Goal: Navigation & Orientation: Find specific page/section

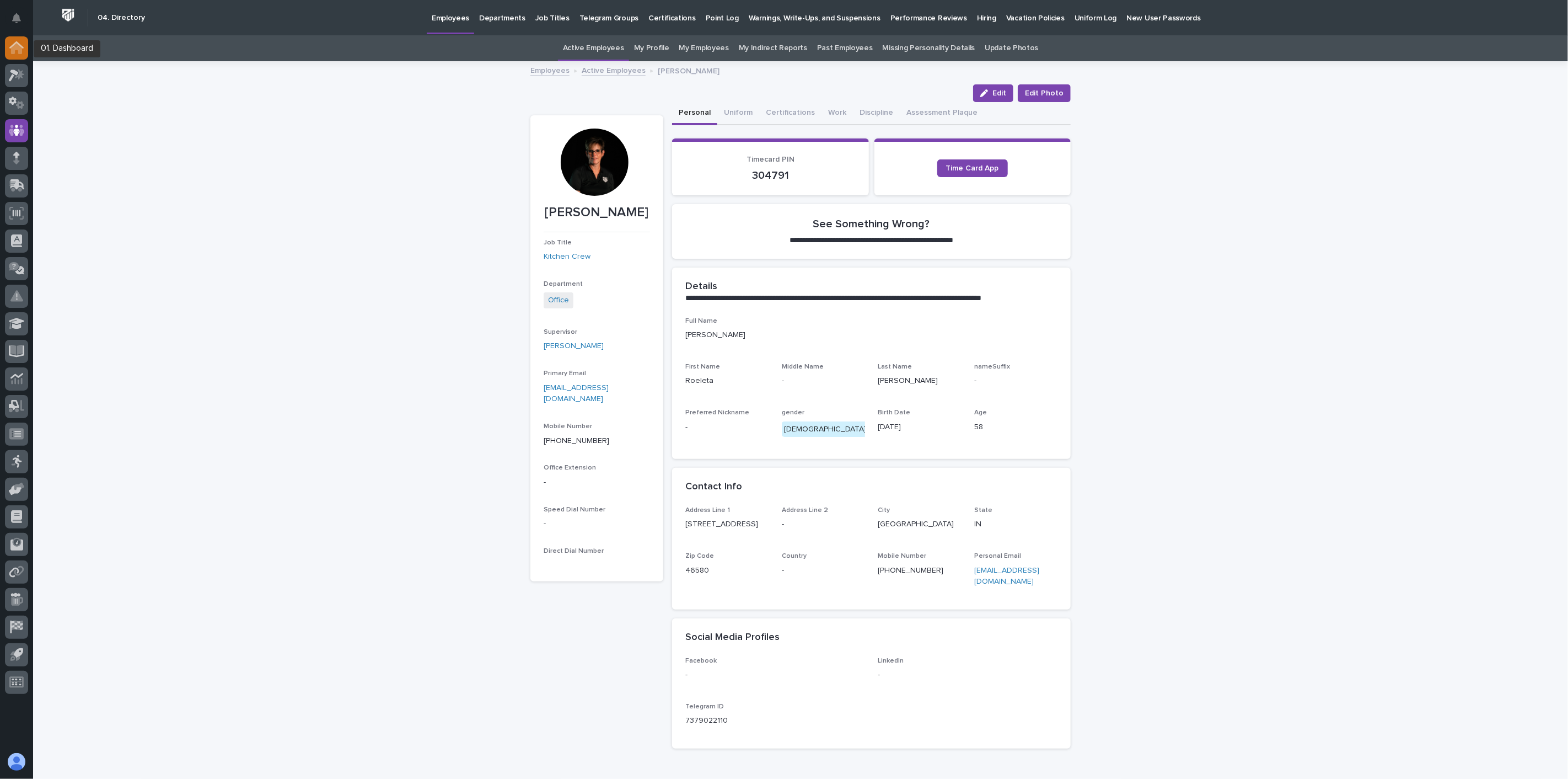
click at [13, 44] on icon at bounding box center [16, 45] width 15 height 7
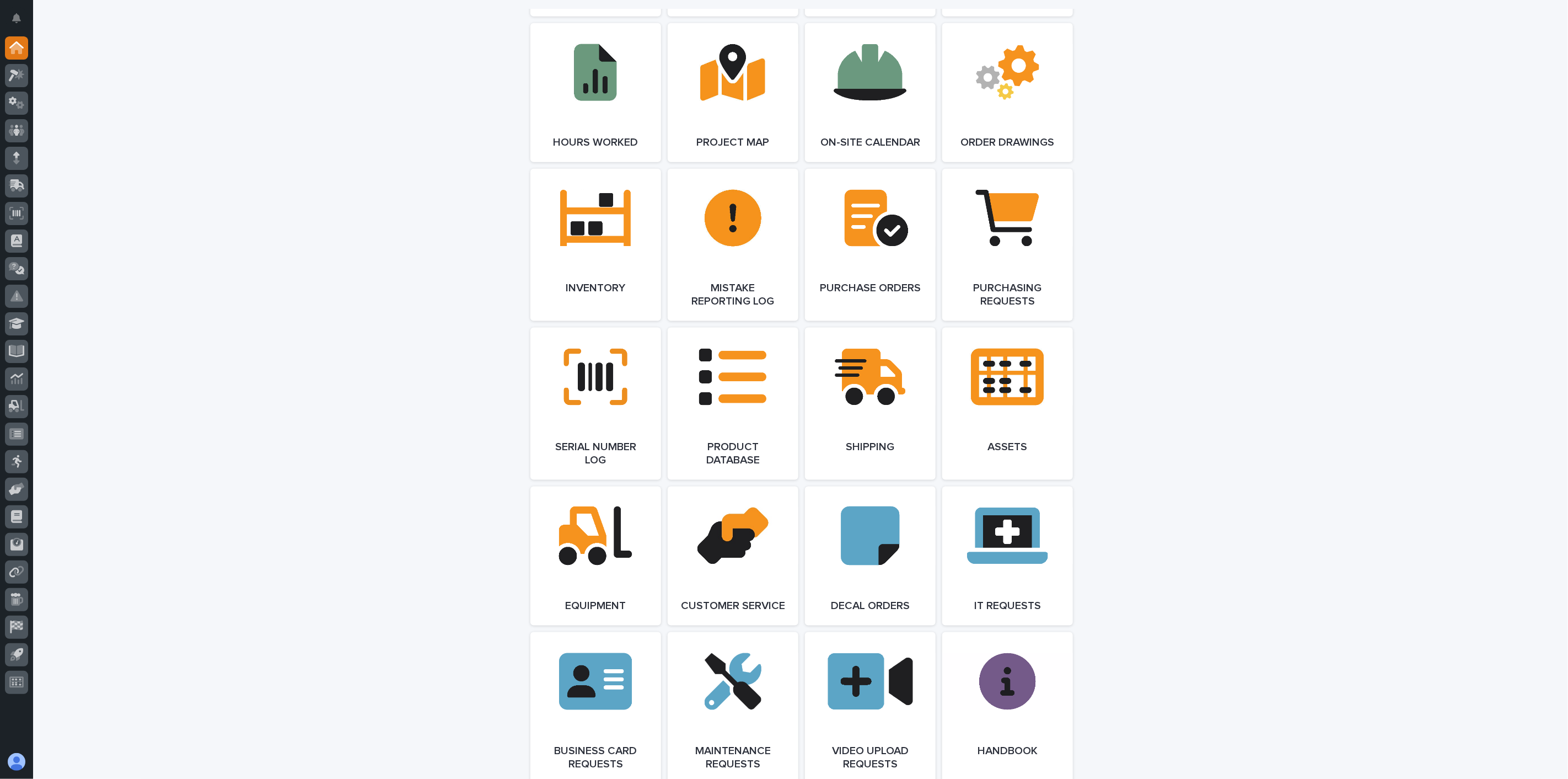
scroll to position [1156, 0]
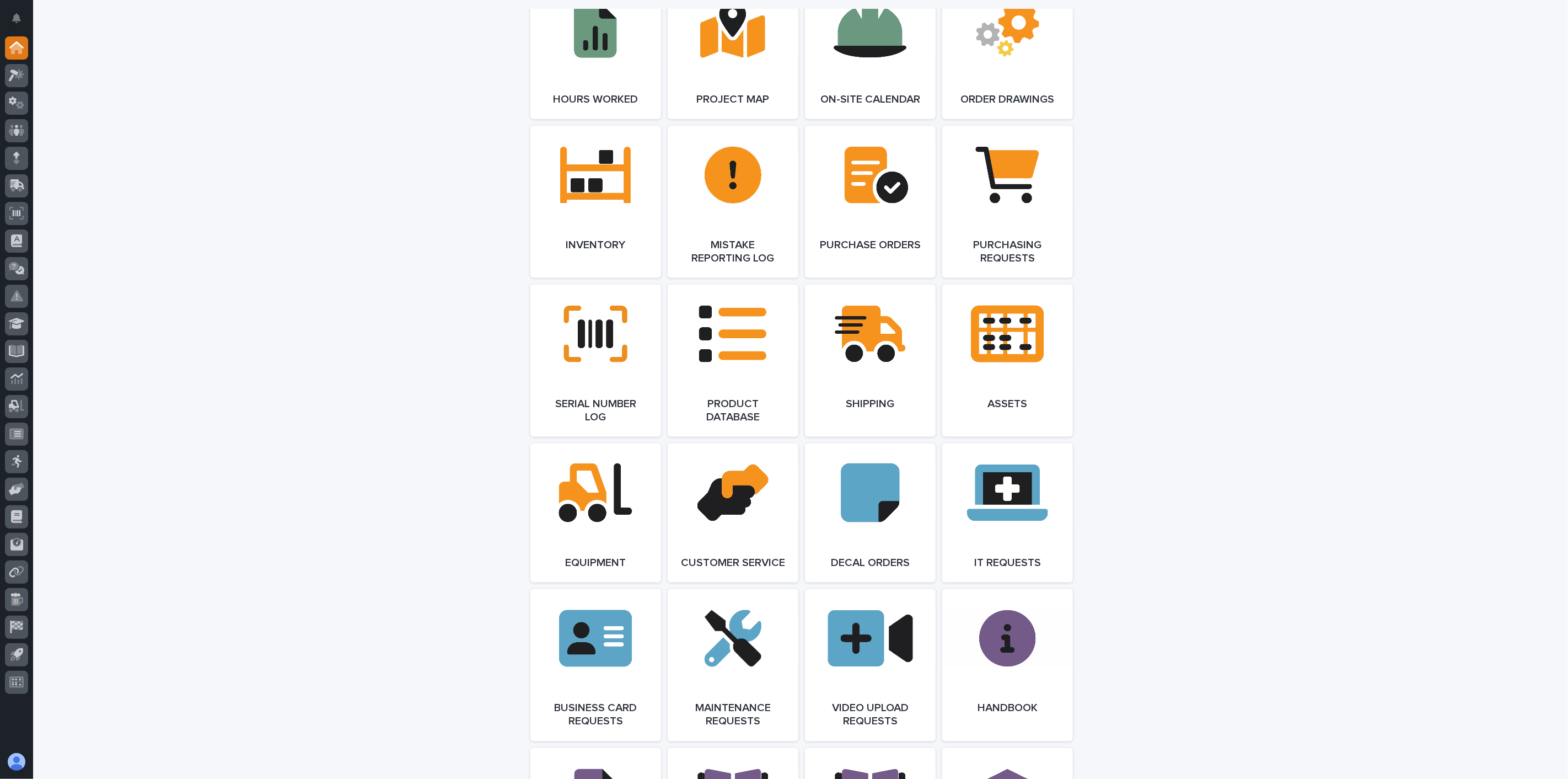
click at [446, 514] on div "**********" at bounding box center [800, 125] width 1535 height 2493
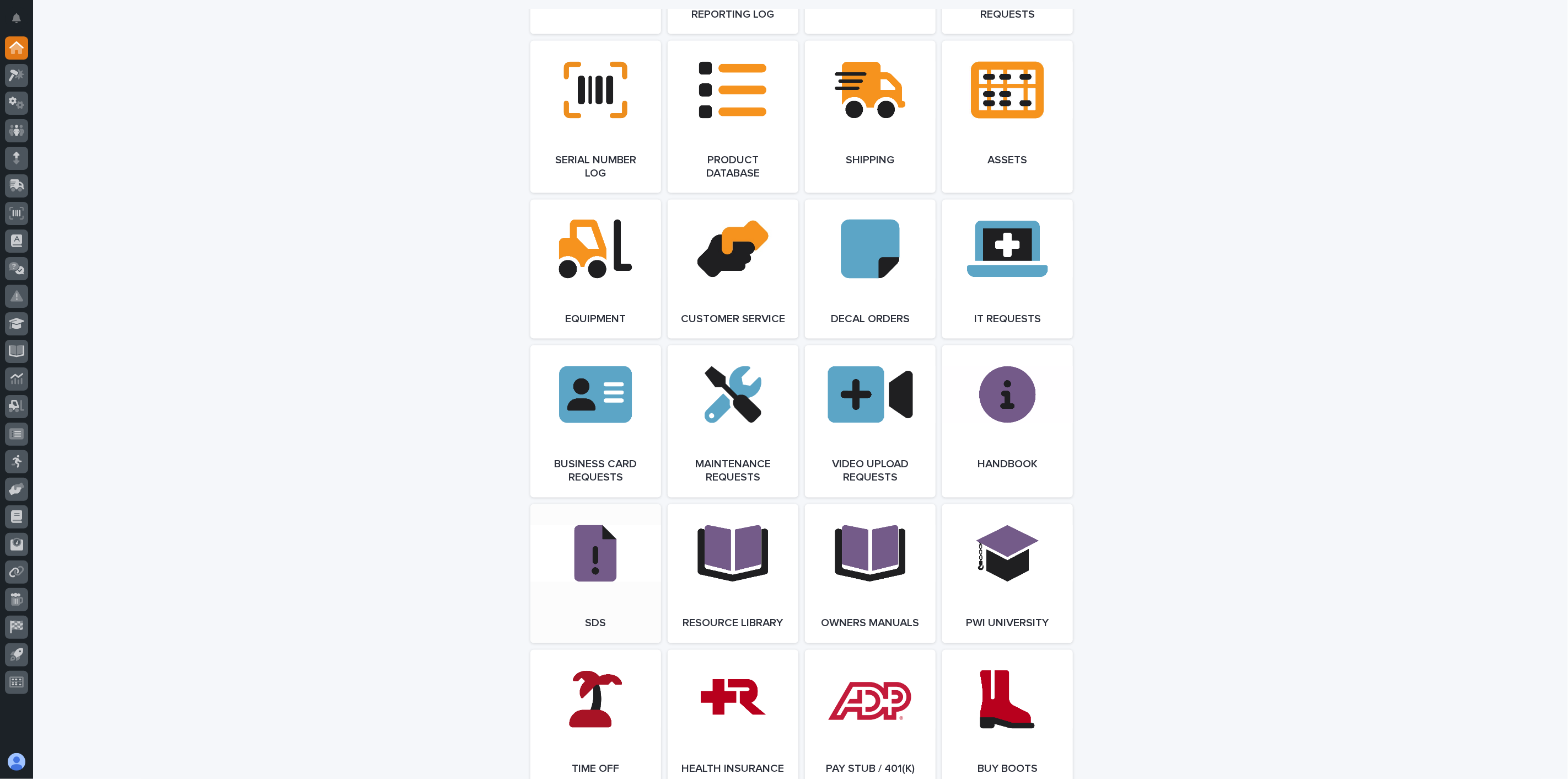
scroll to position [1401, 0]
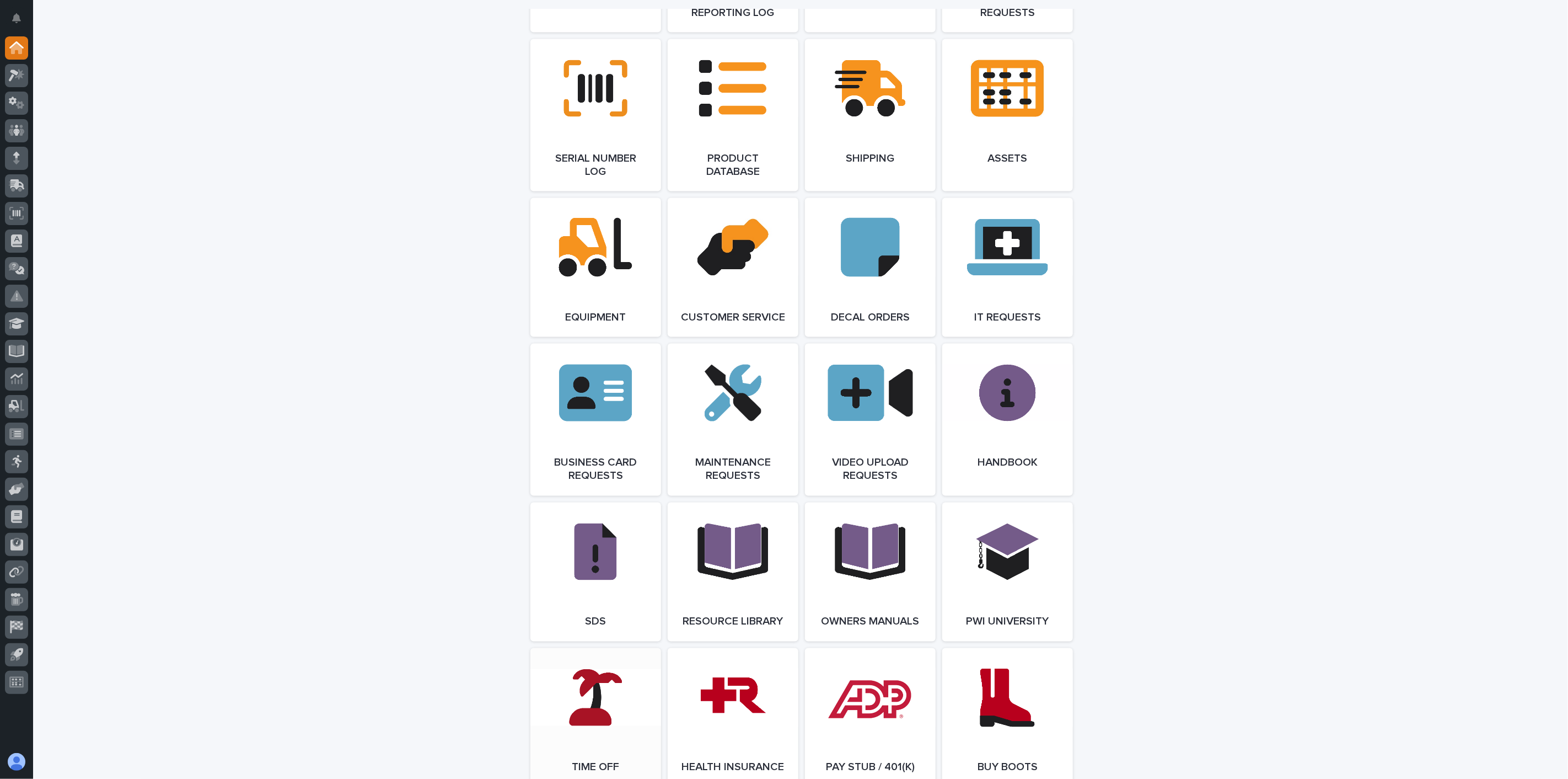
click at [596, 696] on link "Open Link" at bounding box center [595, 717] width 131 height 139
click at [19, 516] on icon at bounding box center [16, 516] width 11 height 13
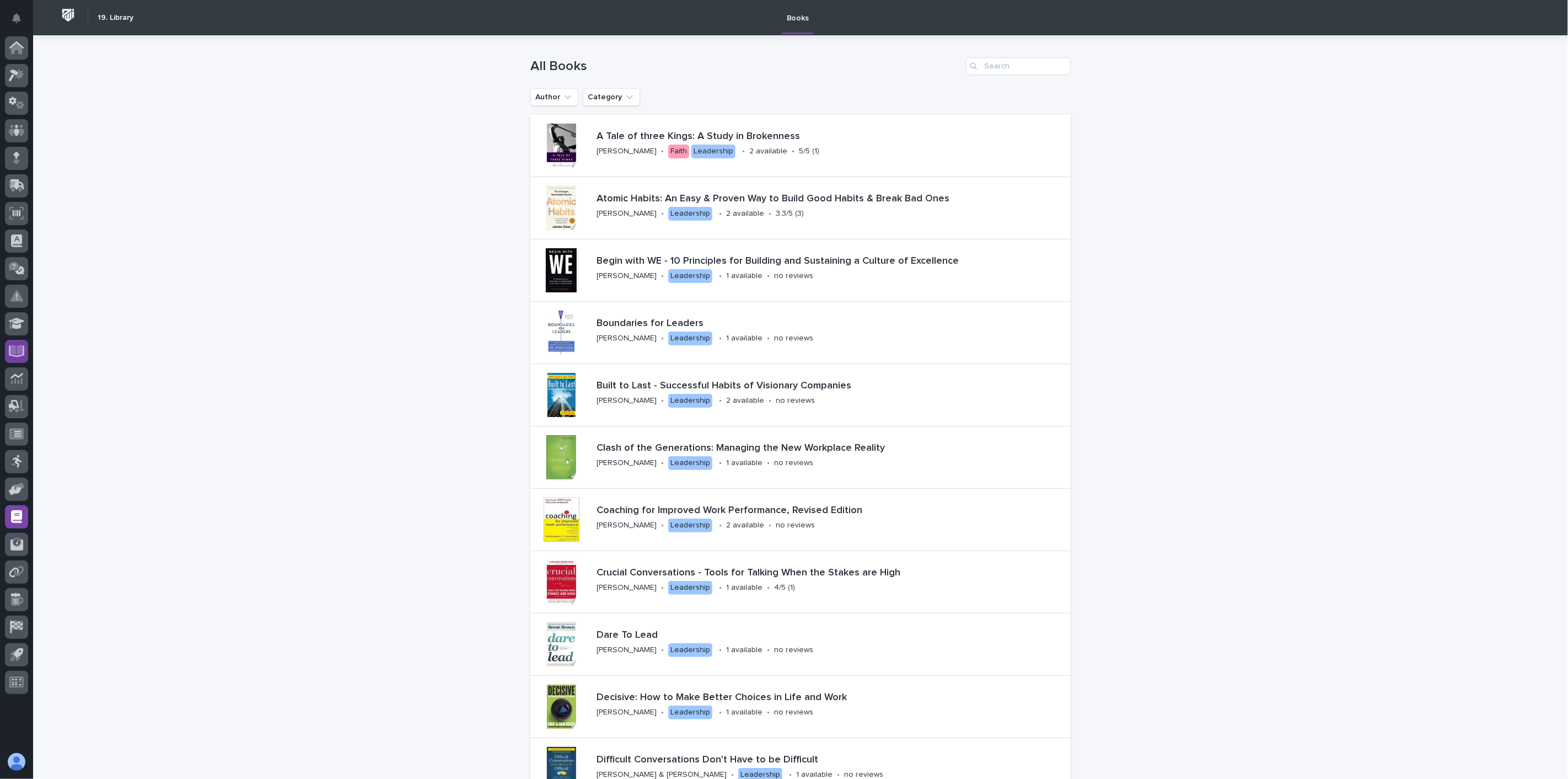
click at [16, 354] on icon at bounding box center [16, 351] width 16 height 13
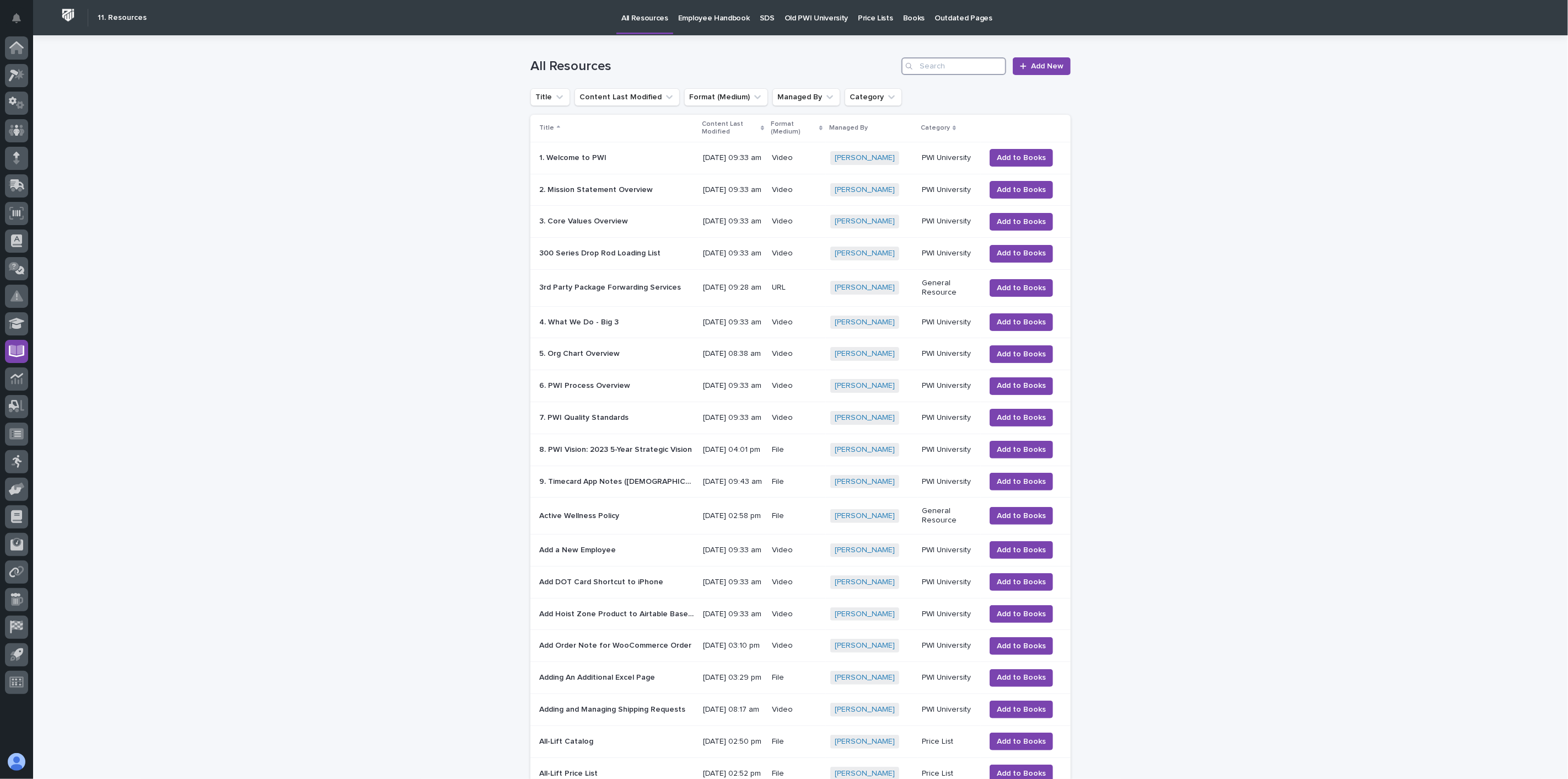
click at [958, 63] on input "Search" at bounding box center [954, 66] width 105 height 18
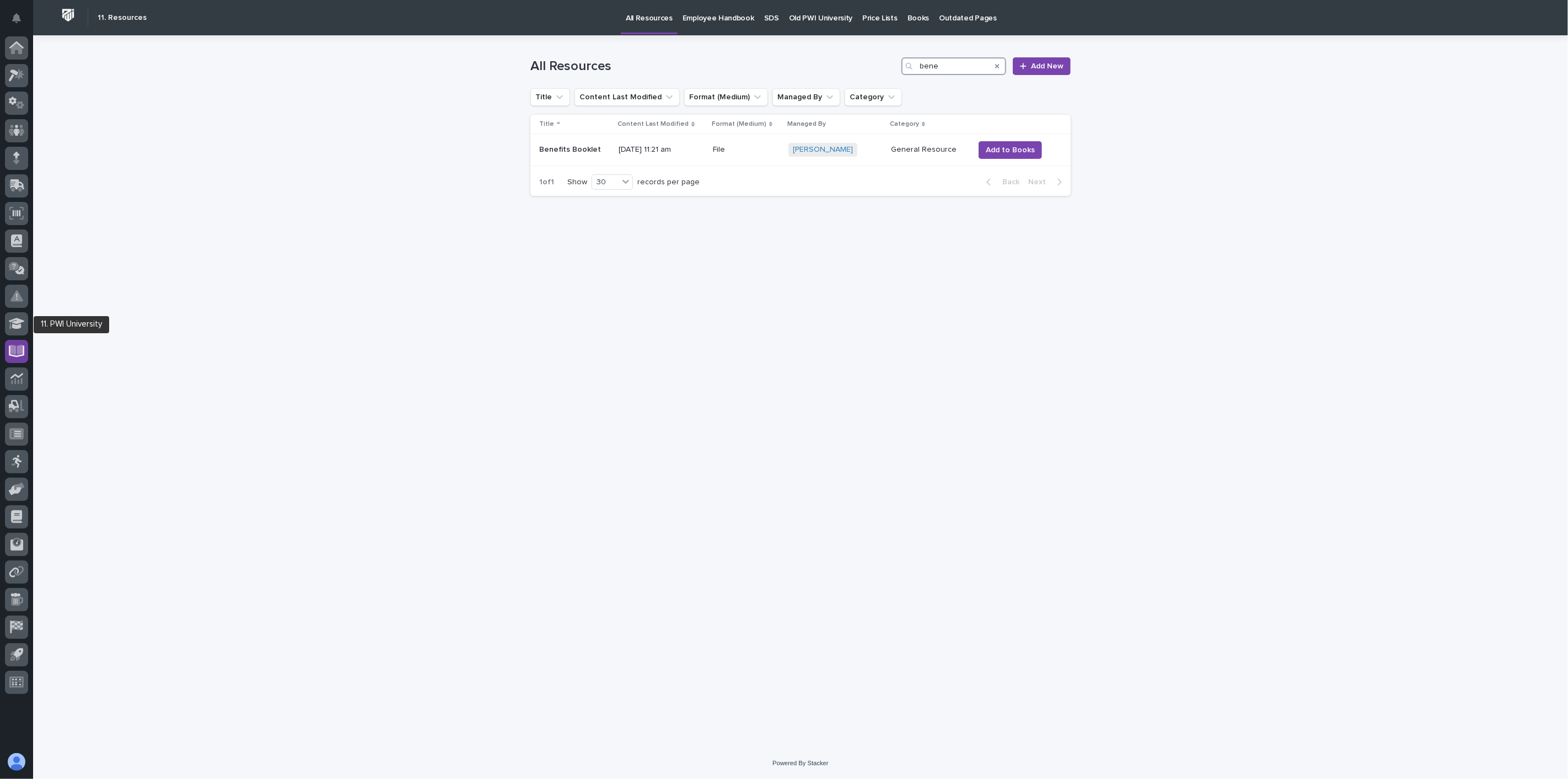
type input "bene"
click at [15, 346] on icon at bounding box center [16, 350] width 13 height 10
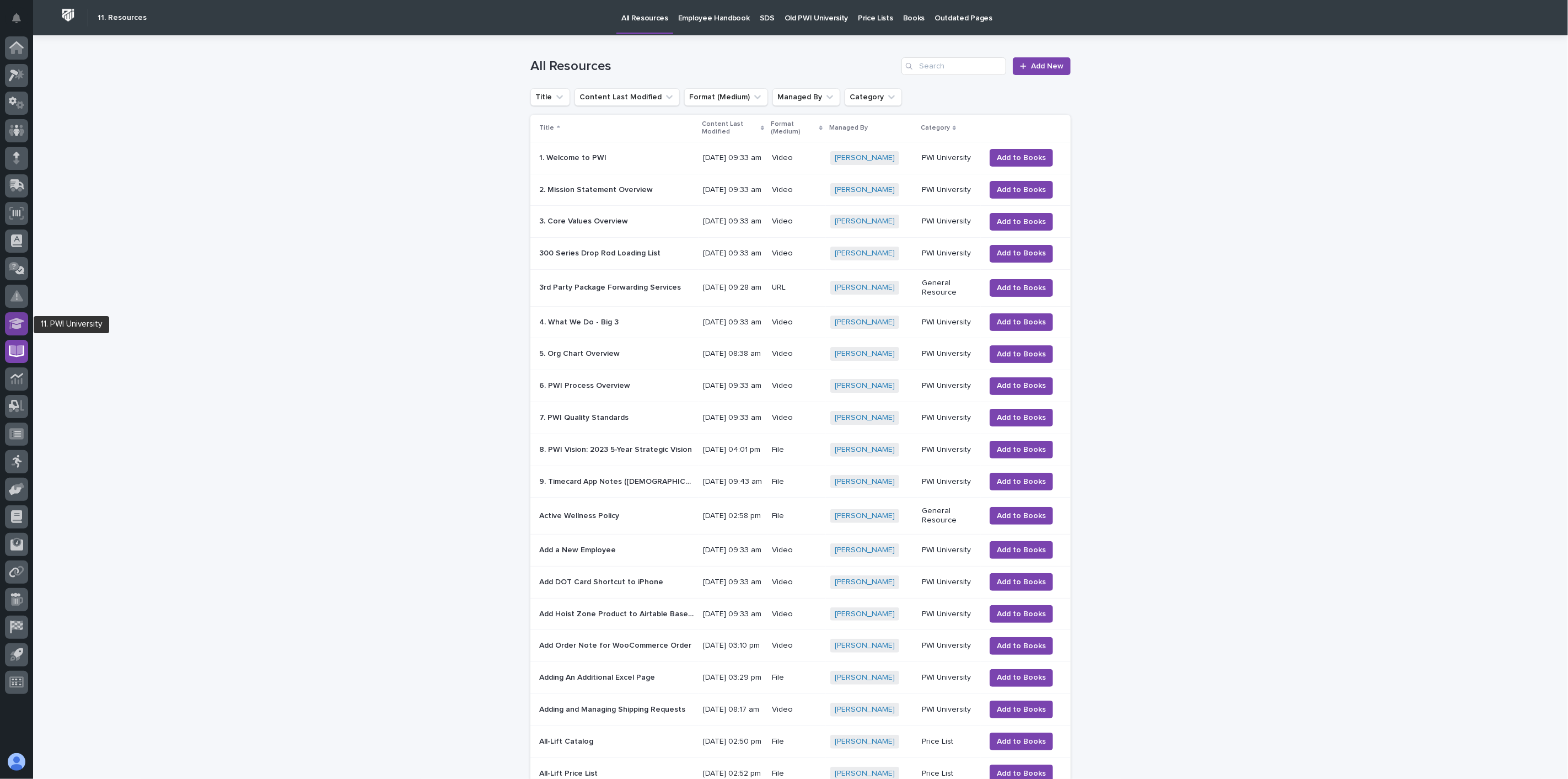
click at [15, 323] on icon at bounding box center [16, 323] width 16 height 11
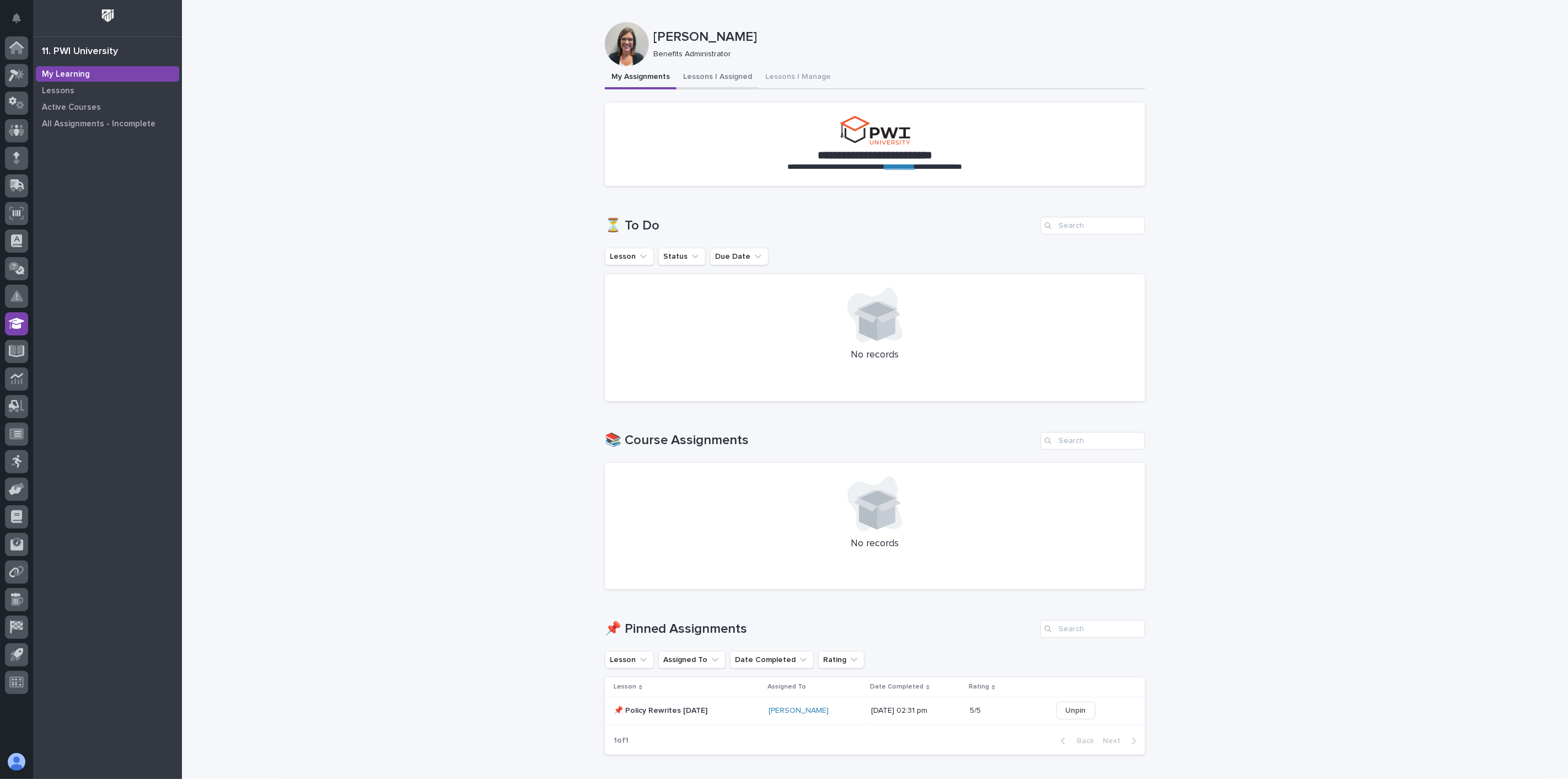
click at [742, 78] on button "Lessons I Assigned" at bounding box center [717, 78] width 82 height 23
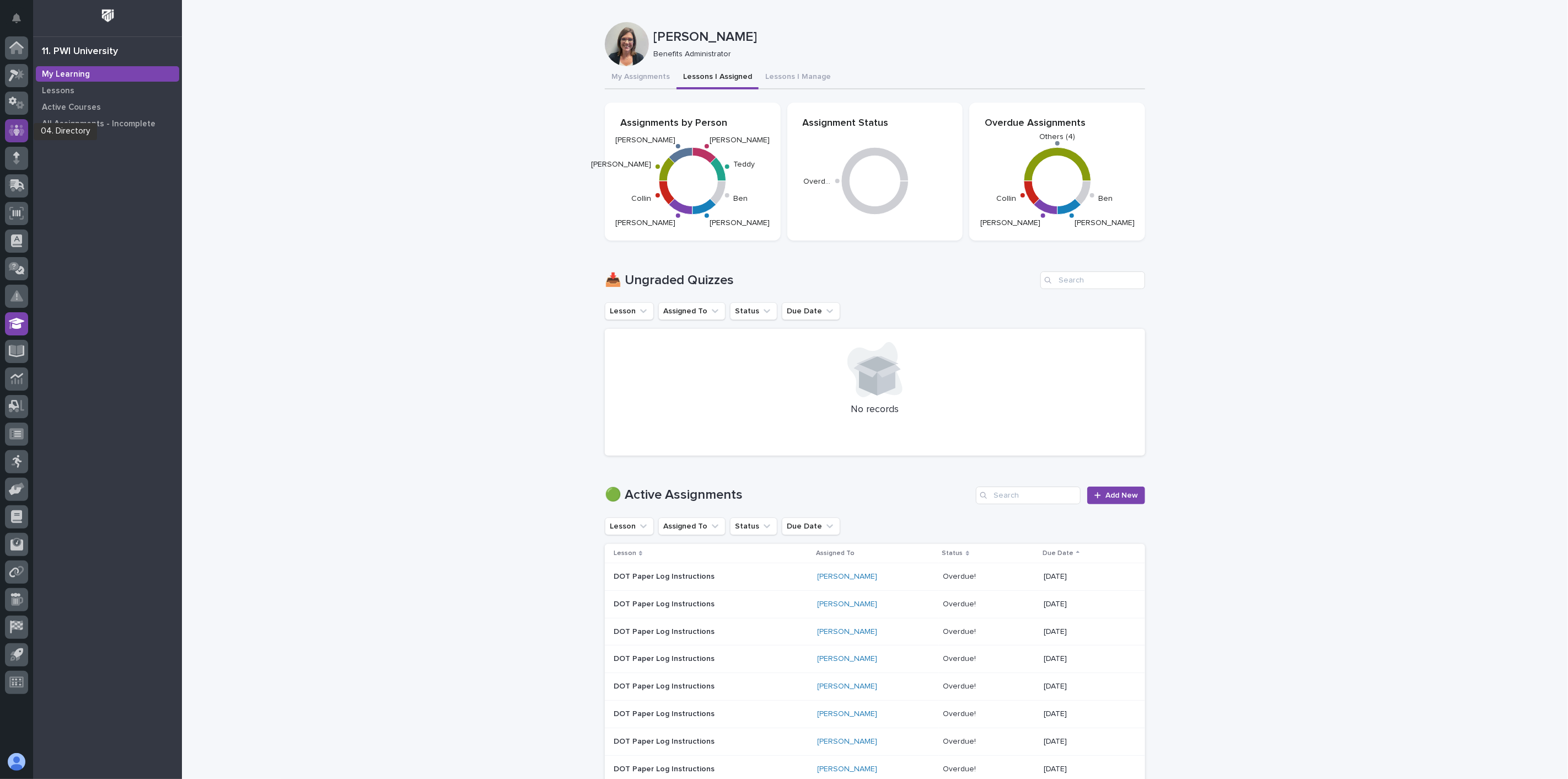
click at [19, 129] on icon at bounding box center [16, 130] width 16 height 13
